Goal: Task Accomplishment & Management: Use online tool/utility

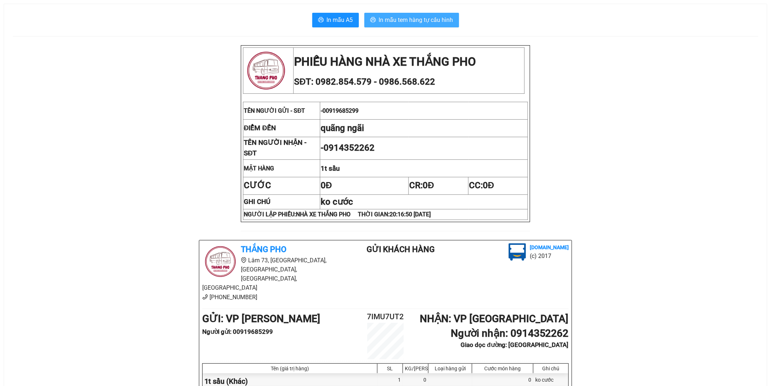
click at [443, 20] on span "In mẫu tem hàng tự cấu hình" at bounding box center [416, 19] width 74 height 9
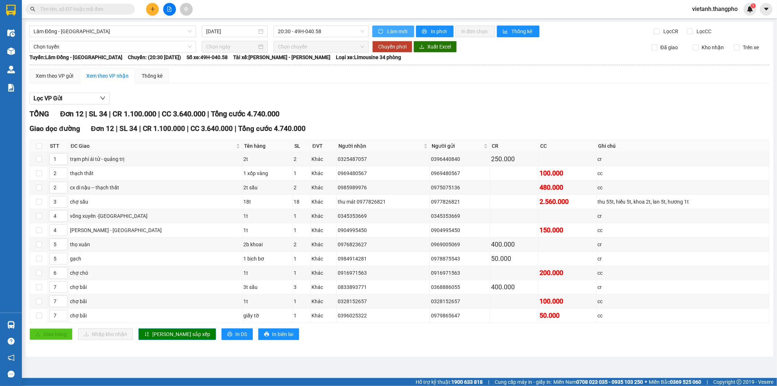
click at [391, 33] on span "Làm mới" at bounding box center [397, 31] width 21 height 8
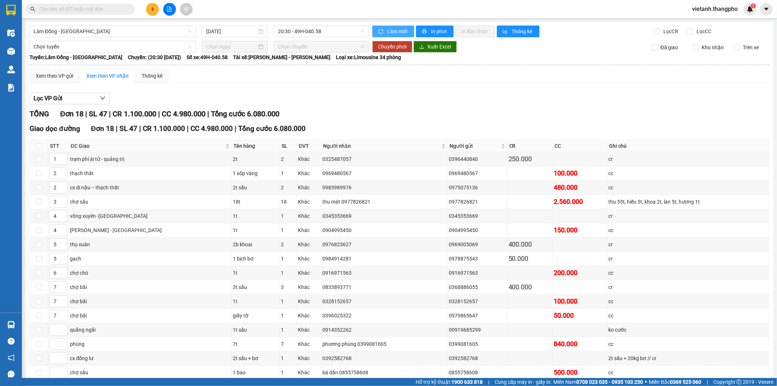
scroll to position [70, 0]
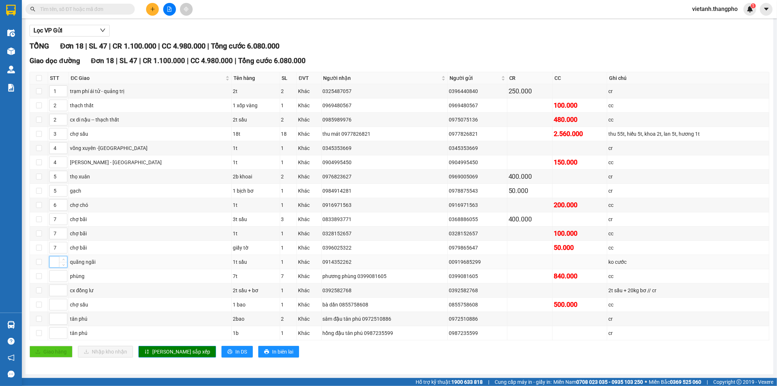
click at [56, 259] on input at bounding box center [58, 261] width 17 height 11
type input "1"
drag, startPoint x: 56, startPoint y: 90, endPoint x: 50, endPoint y: 91, distance: 6.7
click at [50, 91] on input "1" at bounding box center [58, 91] width 17 height 11
type input "2"
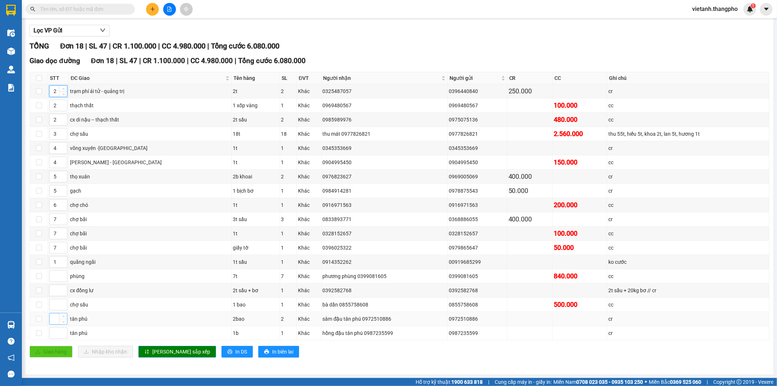
click at [55, 321] on input at bounding box center [58, 318] width 17 height 11
type input "3"
click at [53, 335] on input at bounding box center [58, 332] width 17 height 11
type input "4"
click at [53, 292] on input at bounding box center [58, 290] width 17 height 11
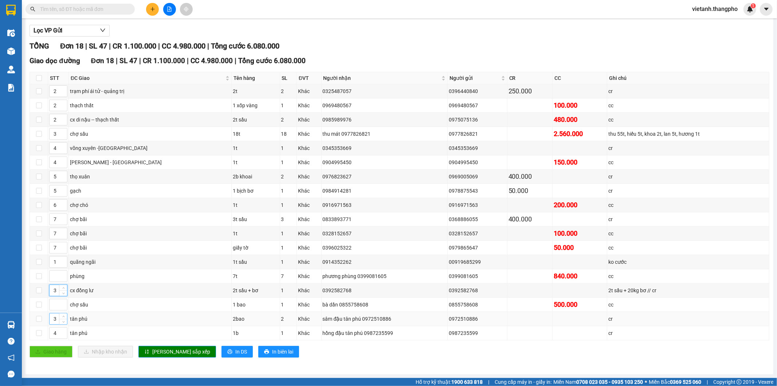
type input "3"
click at [53, 321] on input "3" at bounding box center [58, 318] width 17 height 11
type input "4"
drag, startPoint x: 56, startPoint y: 334, endPoint x: 52, endPoint y: 338, distance: 6.2
click at [52, 338] on input "4" at bounding box center [58, 332] width 17 height 11
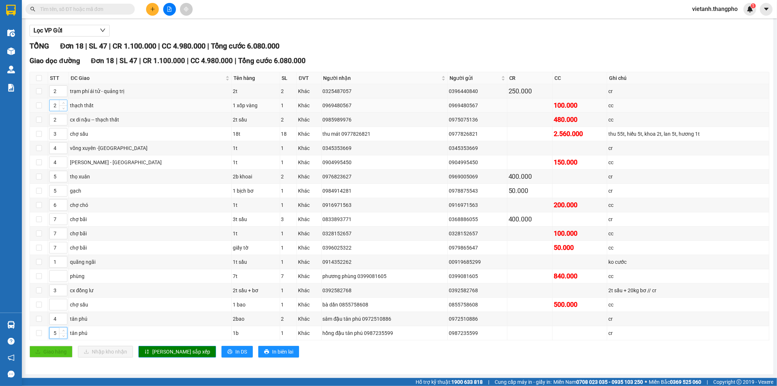
type input "5"
drag, startPoint x: 57, startPoint y: 104, endPoint x: 50, endPoint y: 107, distance: 7.7
click at [50, 107] on input "2" at bounding box center [58, 105] width 17 height 11
type input "6"
drag, startPoint x: 58, startPoint y: 117, endPoint x: 52, endPoint y: 122, distance: 8.1
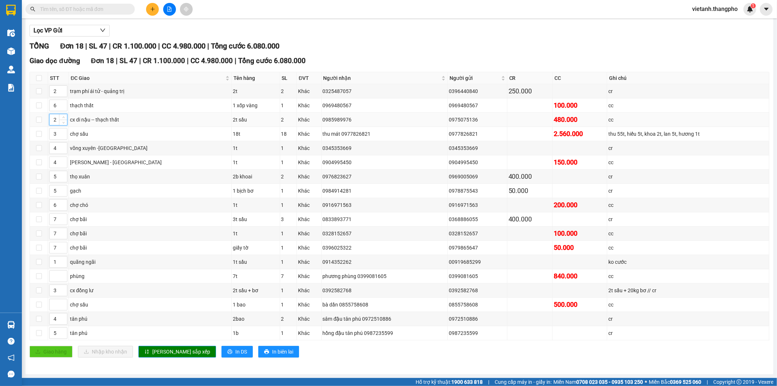
click at [52, 122] on input "2" at bounding box center [58, 119] width 17 height 11
type input "7"
drag, startPoint x: 57, startPoint y: 133, endPoint x: 52, endPoint y: 136, distance: 5.6
click at [52, 136] on input "3" at bounding box center [58, 133] width 17 height 11
type input "8"
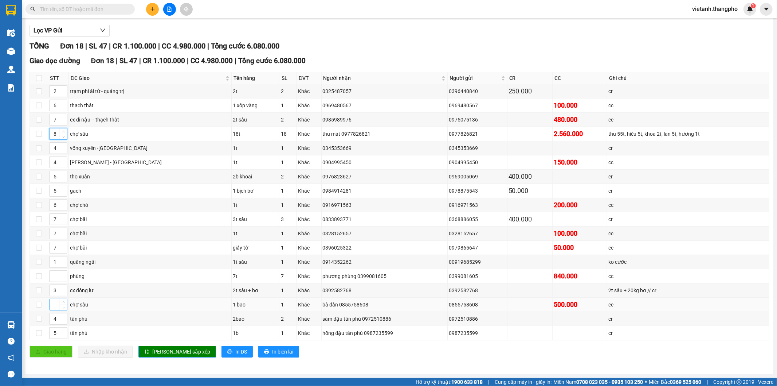
click at [52, 300] on input at bounding box center [58, 304] width 17 height 11
type input "8"
drag, startPoint x: 57, startPoint y: 147, endPoint x: 53, endPoint y: 151, distance: 5.4
click at [53, 151] on input "4" at bounding box center [58, 148] width 17 height 11
type input "9"
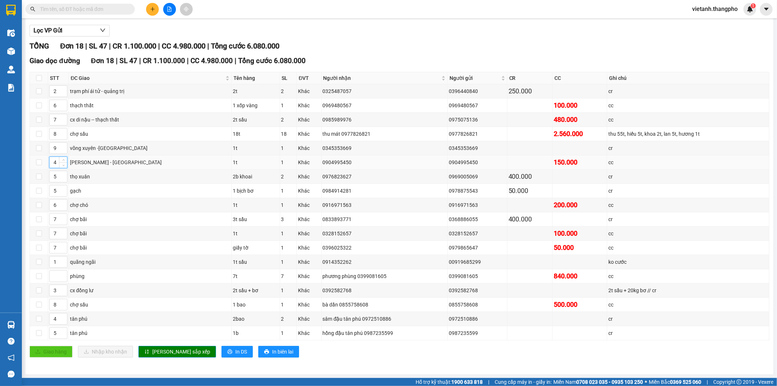
drag, startPoint x: 56, startPoint y: 161, endPoint x: 54, endPoint y: 165, distance: 4.4
click at [54, 165] on input "4" at bounding box center [58, 162] width 17 height 11
type input "10"
drag, startPoint x: 58, startPoint y: 174, endPoint x: 50, endPoint y: 179, distance: 9.2
click at [50, 179] on input "5" at bounding box center [58, 176] width 17 height 11
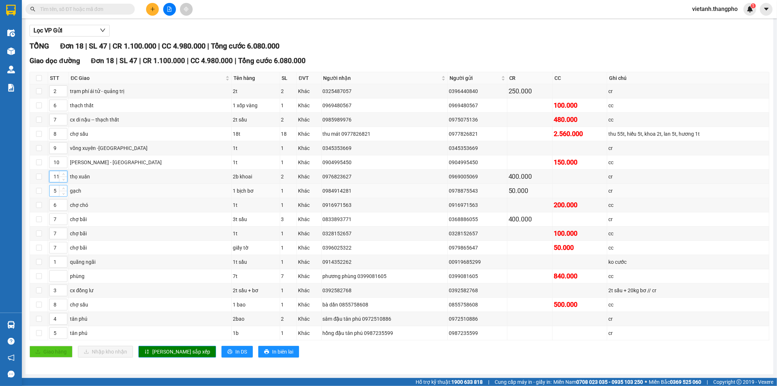
type input "11"
drag, startPoint x: 57, startPoint y: 189, endPoint x: 52, endPoint y: 195, distance: 7.7
click at [52, 195] on input "5" at bounding box center [58, 190] width 17 height 11
type input "12"
drag, startPoint x: 57, startPoint y: 203, endPoint x: 54, endPoint y: 207, distance: 5.2
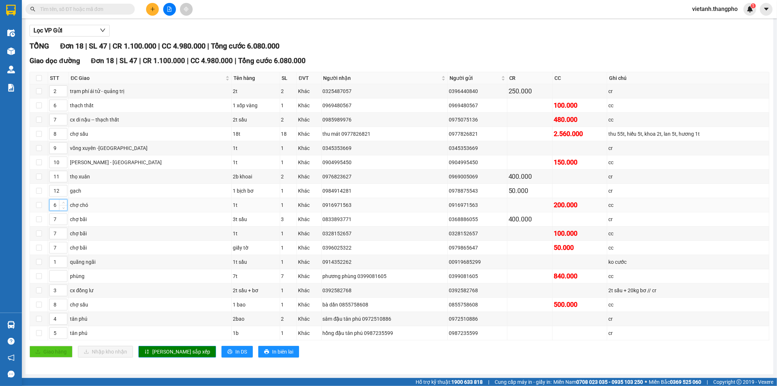
click at [54, 207] on input "6" at bounding box center [58, 204] width 17 height 11
type input "13"
drag, startPoint x: 57, startPoint y: 216, endPoint x: 52, endPoint y: 221, distance: 7.2
click at [52, 221] on input "7" at bounding box center [58, 219] width 17 height 11
type input "7"
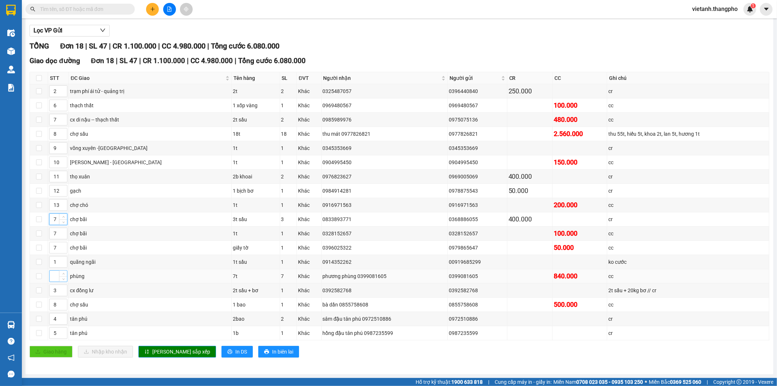
click at [55, 276] on input at bounding box center [58, 275] width 17 height 11
type input "14"
drag, startPoint x: 56, startPoint y: 248, endPoint x: 48, endPoint y: 252, distance: 9.6
click at [48, 252] on td "7" at bounding box center [58, 248] width 21 height 14
type input "15"
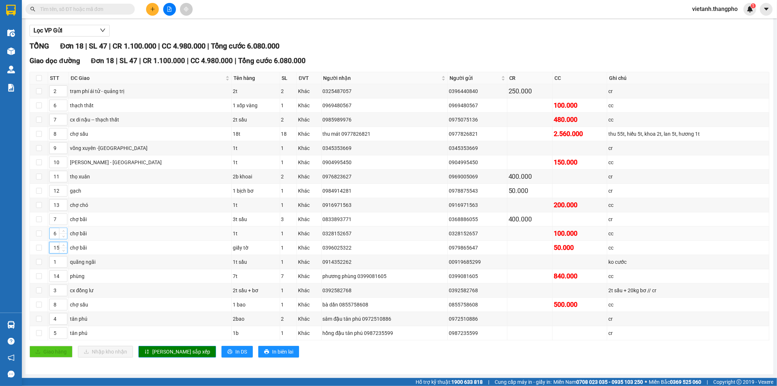
click at [58, 231] on div "6" at bounding box center [58, 233] width 18 height 12
drag, startPoint x: 58, startPoint y: 231, endPoint x: 51, endPoint y: 237, distance: 8.8
click at [51, 237] on input "6" at bounding box center [58, 233] width 17 height 11
type input "15"
drag, startPoint x: 58, startPoint y: 216, endPoint x: 51, endPoint y: 221, distance: 8.0
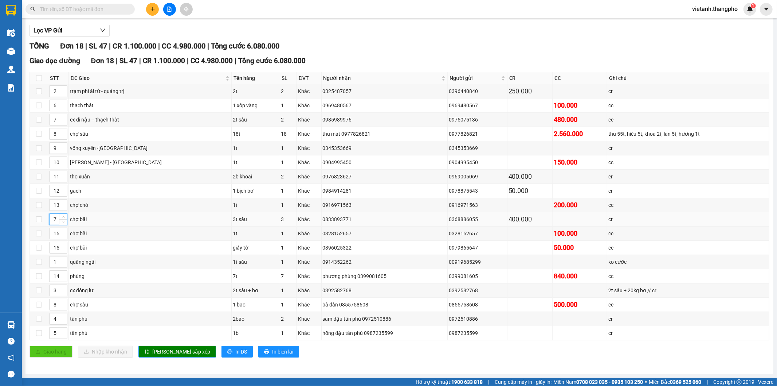
click at [51, 221] on input "7" at bounding box center [58, 219] width 17 height 11
type input "15"
click at [174, 351] on span "Lưu sắp xếp" at bounding box center [181, 351] width 58 height 8
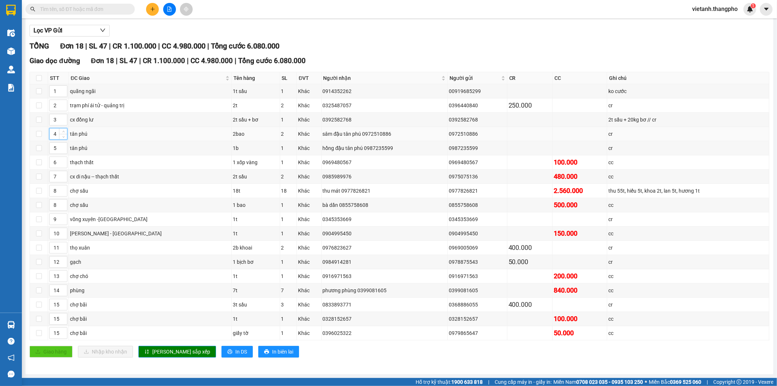
drag, startPoint x: 56, startPoint y: 134, endPoint x: 48, endPoint y: 136, distance: 8.6
click at [48, 136] on td "4" at bounding box center [58, 134] width 21 height 14
type input "3"
drag, startPoint x: 58, startPoint y: 147, endPoint x: 49, endPoint y: 147, distance: 8.4
click at [50, 147] on input "5" at bounding box center [58, 148] width 17 height 11
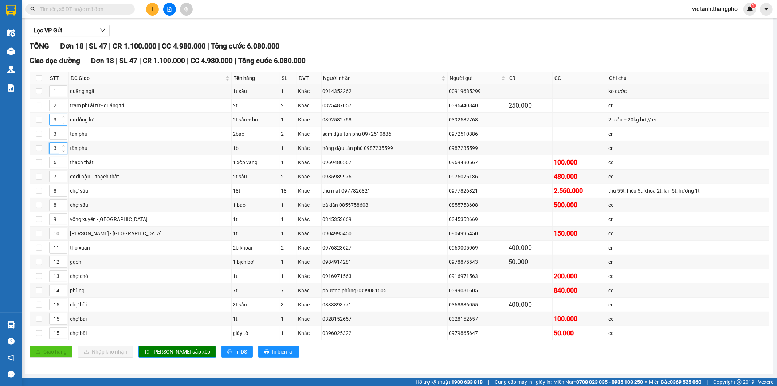
type input "3"
drag, startPoint x: 56, startPoint y: 118, endPoint x: 52, endPoint y: 119, distance: 4.3
click at [52, 119] on input "3" at bounding box center [58, 119] width 17 height 11
type input "4"
click at [172, 350] on span "Lưu sắp xếp" at bounding box center [181, 351] width 58 height 8
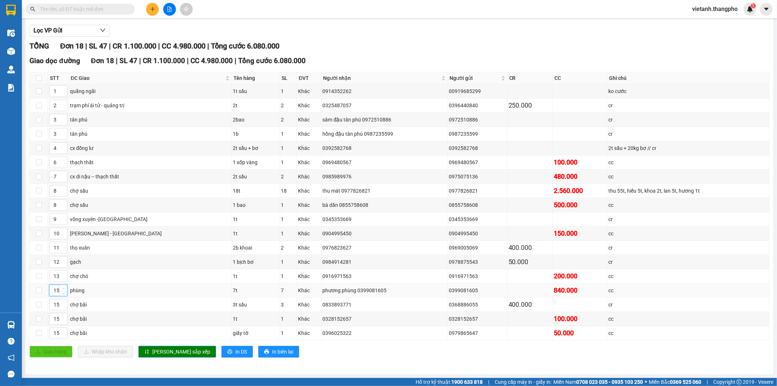
click at [64, 288] on icon "up" at bounding box center [63, 288] width 3 height 3
click at [64, 292] on icon "down" at bounding box center [63, 292] width 3 height 3
type input "13"
click at [64, 292] on icon "down" at bounding box center [63, 292] width 3 height 3
click at [63, 273] on icon "up" at bounding box center [63, 274] width 3 height 3
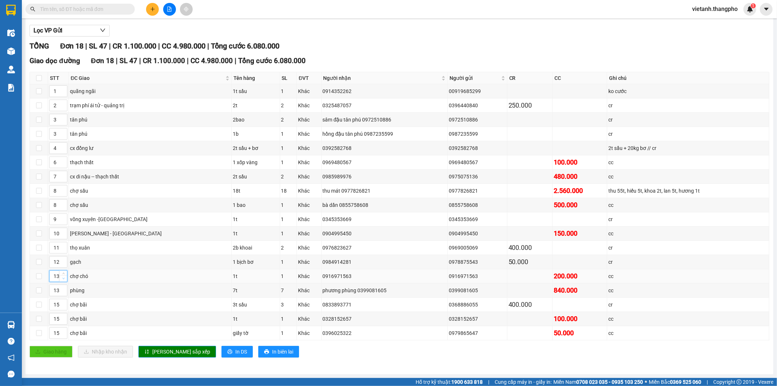
click at [63, 278] on icon "down" at bounding box center [63, 278] width 3 height 3
type input "12"
click at [63, 278] on icon "down" at bounding box center [63, 278] width 3 height 3
type input "13"
click at [63, 258] on span "up" at bounding box center [63, 260] width 4 height 4
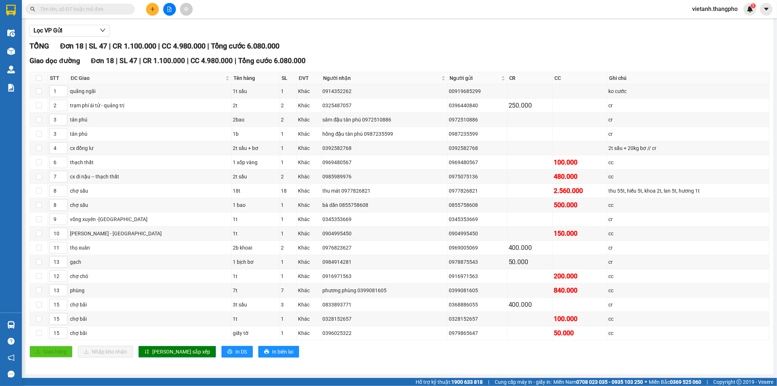
click at [158, 355] on button "Lưu sắp xếp" at bounding box center [178, 352] width 78 height 12
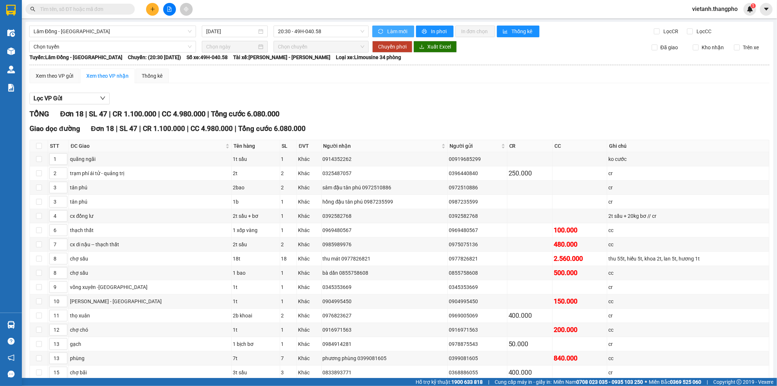
click at [395, 31] on span "Làm mới" at bounding box center [397, 31] width 21 height 8
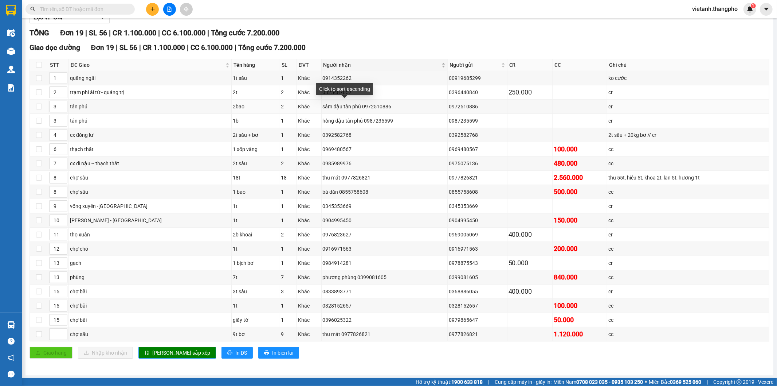
scroll to position [84, 0]
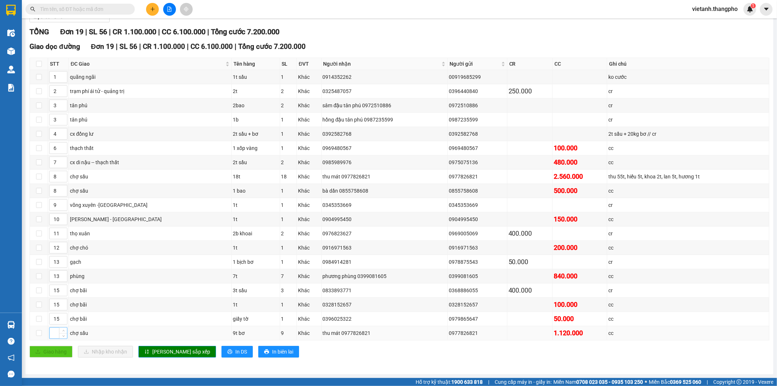
click at [54, 333] on input at bounding box center [58, 332] width 17 height 11
type input "8"
click at [170, 350] on span "Lưu sắp xếp" at bounding box center [181, 351] width 58 height 8
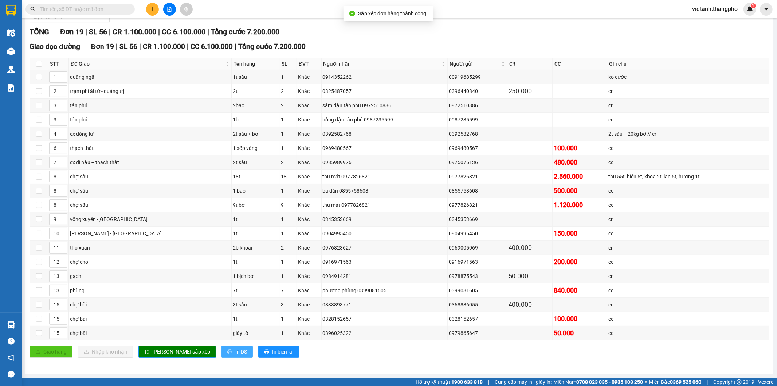
click at [222, 350] on button "In DS" at bounding box center [237, 352] width 31 height 12
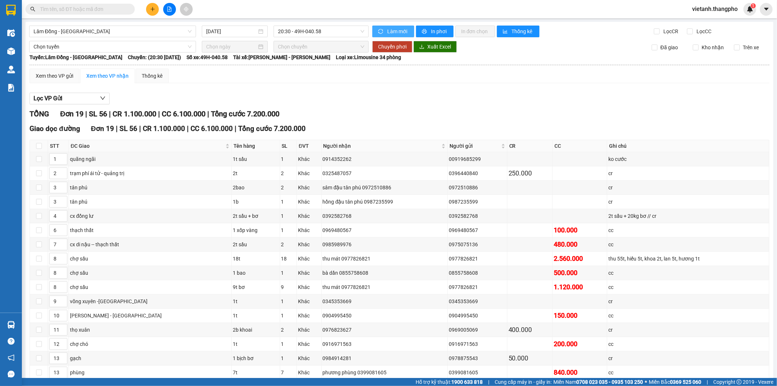
click at [393, 30] on span "Làm mới" at bounding box center [397, 31] width 21 height 8
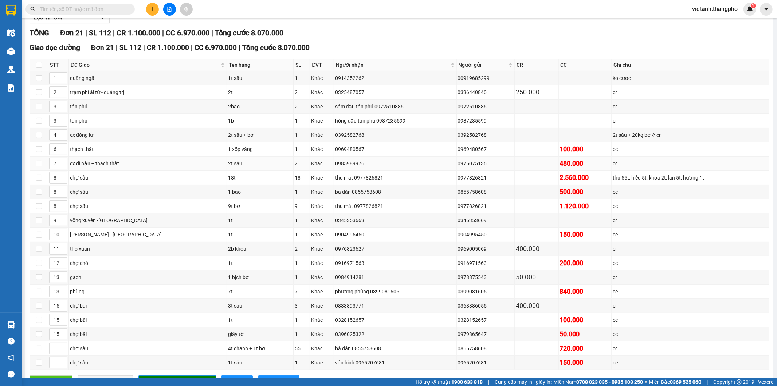
scroll to position [113, 0]
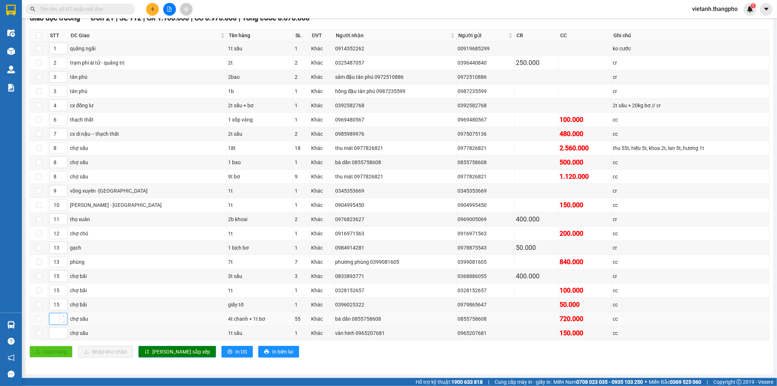
click at [55, 320] on input at bounding box center [58, 318] width 17 height 11
type input "8"
click at [55, 336] on input at bounding box center [58, 332] width 17 height 11
type input "8"
click at [170, 351] on span "Lưu sắp xếp" at bounding box center [181, 351] width 58 height 8
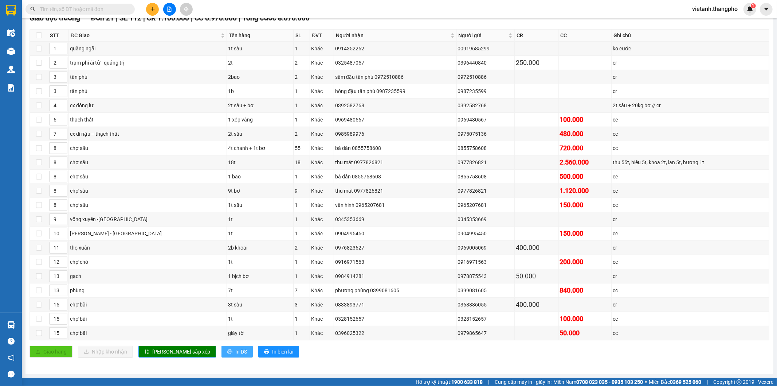
click at [227, 351] on icon "printer" at bounding box center [229, 351] width 5 height 5
